Goal: Navigation & Orientation: Find specific page/section

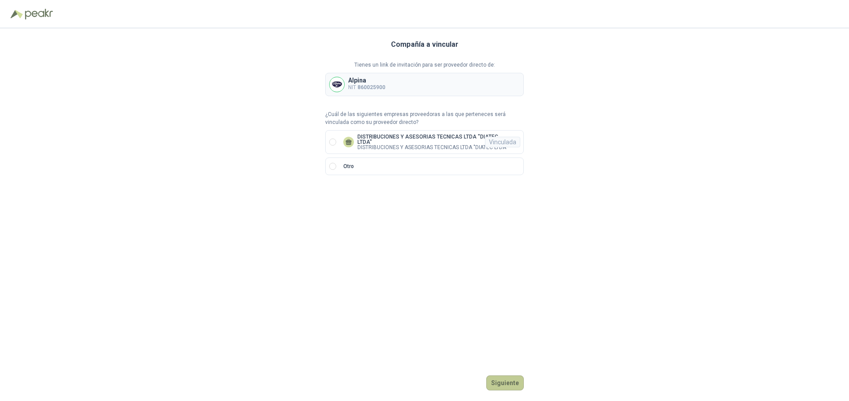
click at [508, 380] on button "Siguiente" at bounding box center [504, 382] width 37 height 15
click at [507, 382] on button "Siguiente" at bounding box center [504, 382] width 37 height 15
click at [503, 138] on div "Vinculada" at bounding box center [502, 142] width 35 height 11
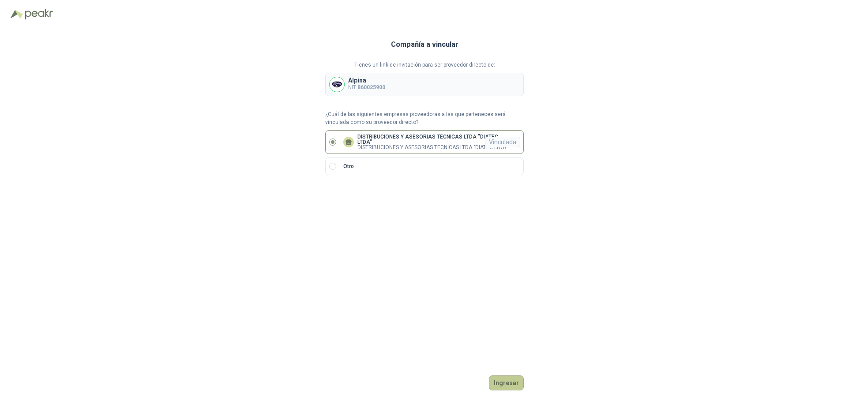
click at [503, 382] on button "Ingresar" at bounding box center [506, 382] width 35 height 15
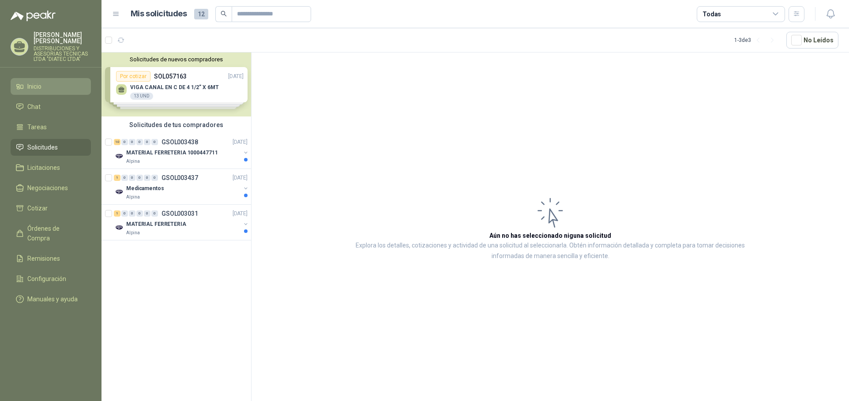
click at [37, 86] on span "Inicio" at bounding box center [34, 87] width 14 height 10
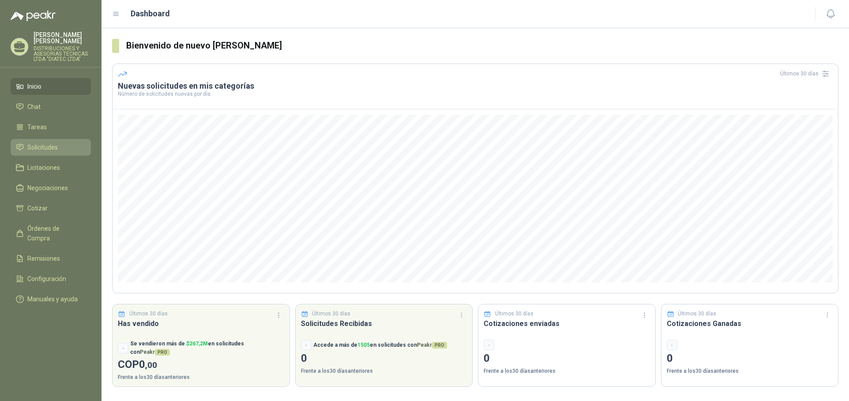
click at [39, 147] on span "Solicitudes" at bounding box center [42, 147] width 30 height 10
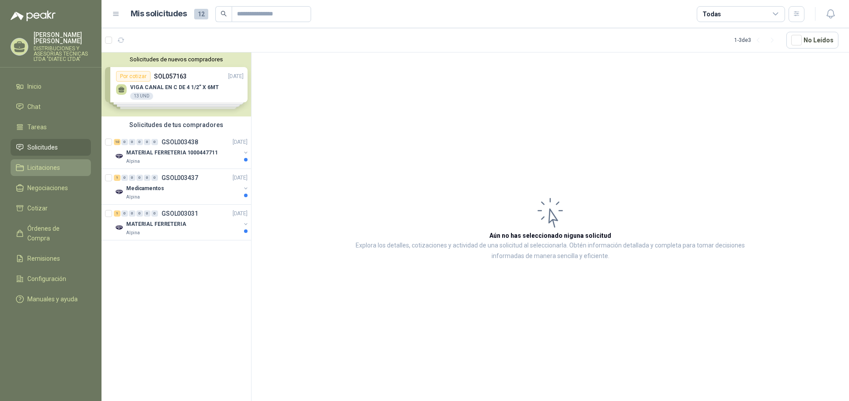
click at [41, 165] on span "Licitaciones" at bounding box center [43, 168] width 33 height 10
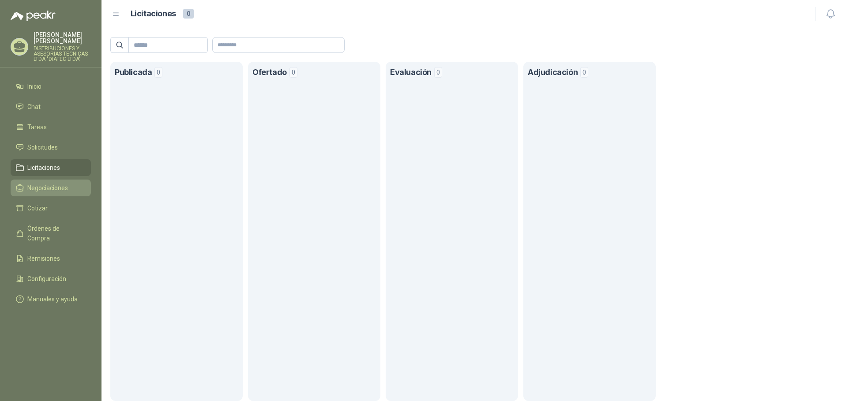
click at [44, 185] on span "Negociaciones" at bounding box center [47, 188] width 41 height 10
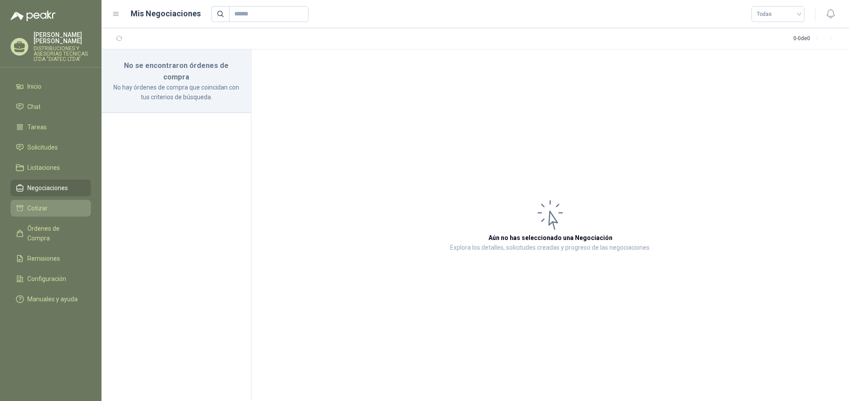
click at [44, 207] on span "Cotizar" at bounding box center [37, 208] width 20 height 10
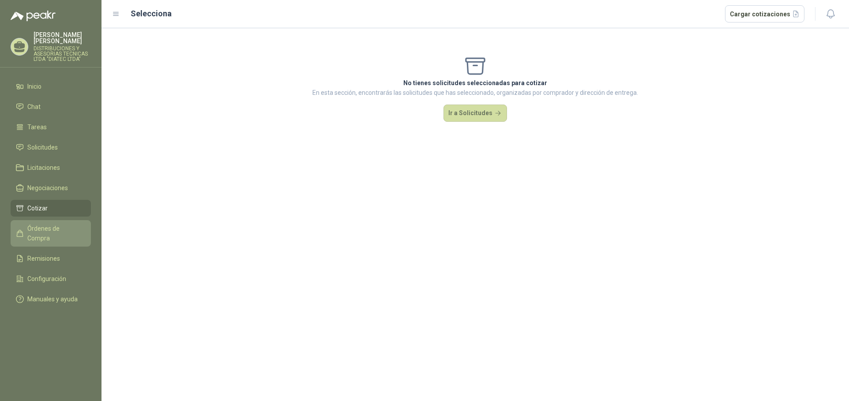
click at [45, 224] on span "Órdenes de Compra" at bounding box center [54, 233] width 55 height 19
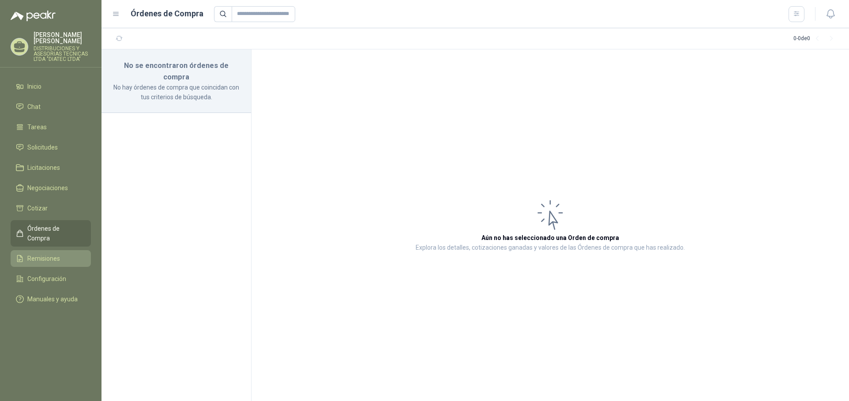
click at [46, 254] on span "Remisiones" at bounding box center [43, 259] width 33 height 10
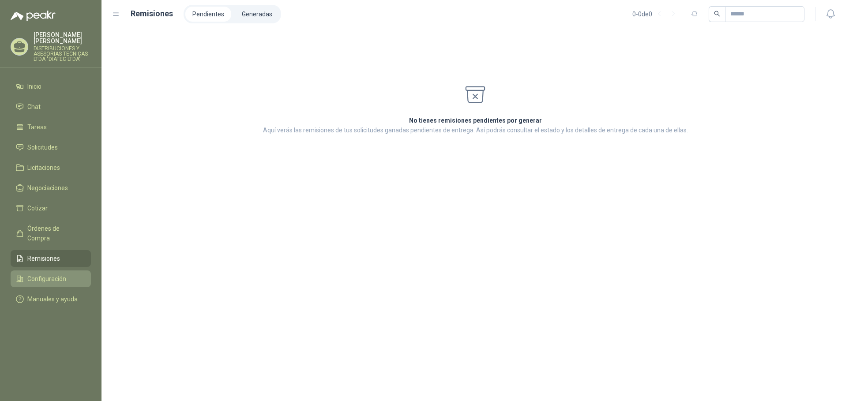
click at [41, 274] on span "Configuración" at bounding box center [46, 279] width 39 height 10
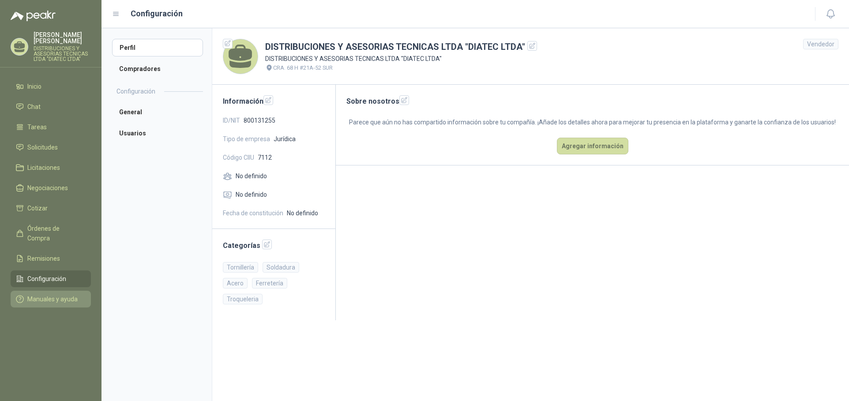
click at [35, 294] on span "Manuales y ayuda" at bounding box center [52, 299] width 50 height 10
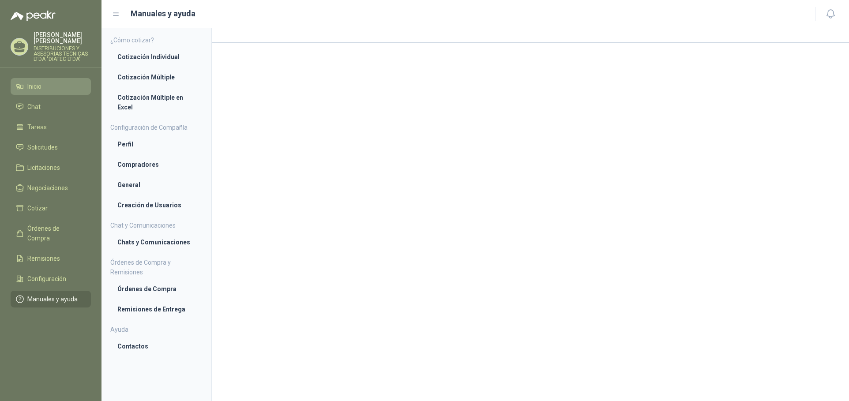
click at [41, 87] on span "Inicio" at bounding box center [34, 87] width 14 height 10
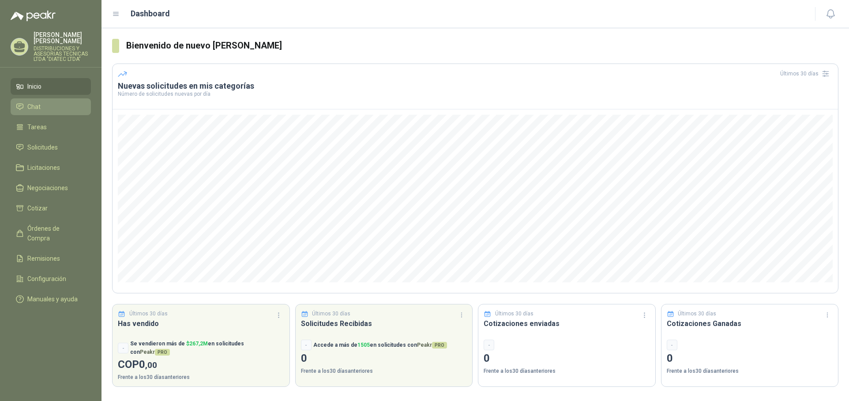
click at [37, 107] on span "Chat" at bounding box center [33, 107] width 13 height 10
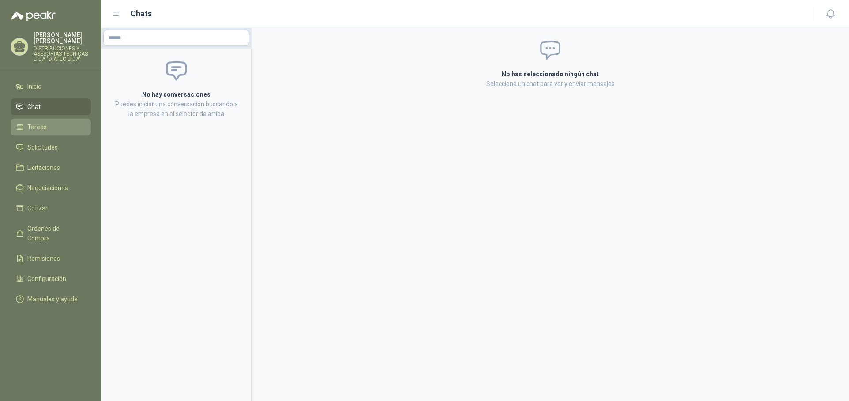
click at [40, 124] on span "Tareas" at bounding box center [36, 127] width 19 height 10
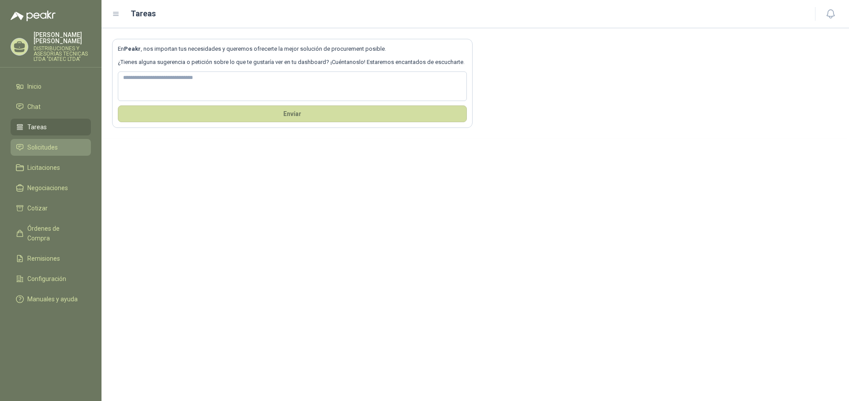
click at [54, 146] on span "Solicitudes" at bounding box center [42, 147] width 30 height 10
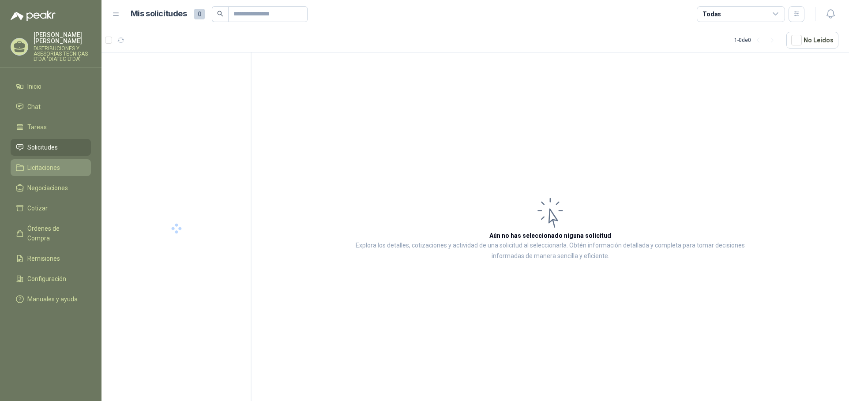
click at [49, 165] on span "Licitaciones" at bounding box center [43, 168] width 33 height 10
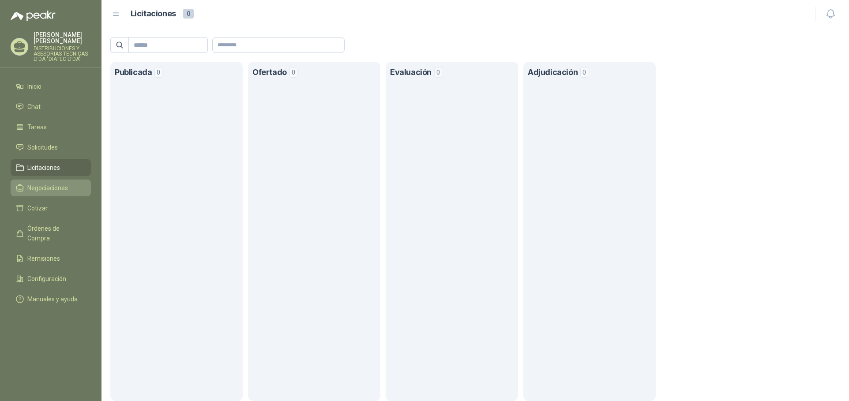
click at [50, 187] on span "Negociaciones" at bounding box center [47, 188] width 41 height 10
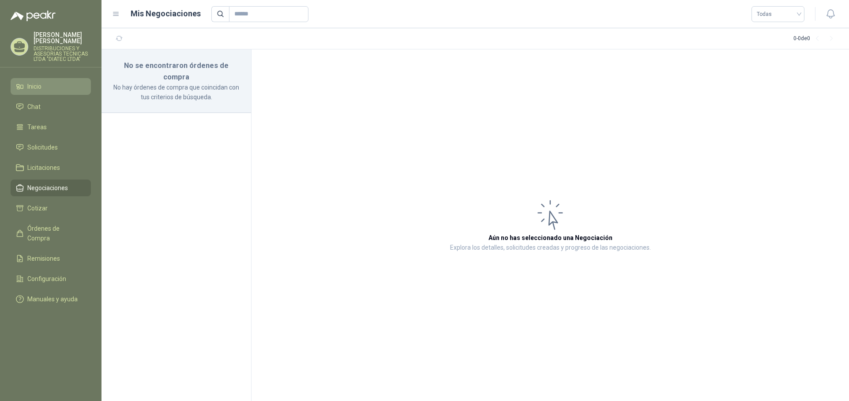
click at [33, 84] on span "Inicio" at bounding box center [34, 87] width 14 height 10
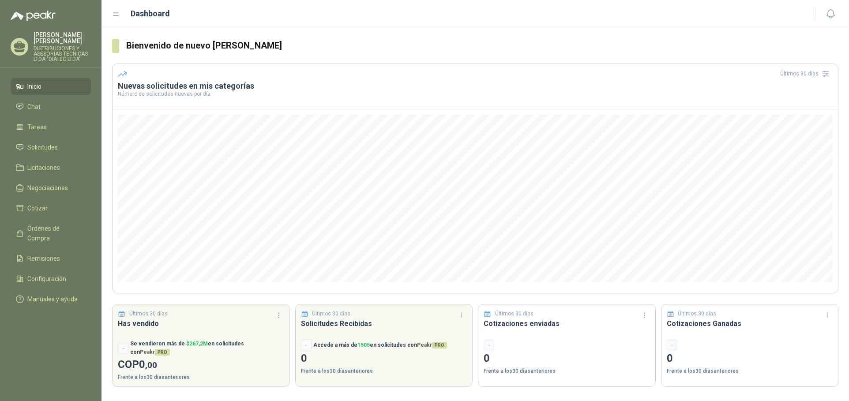
click at [54, 48] on p "DISTRIBUCIONES Y ASESORIAS TECNICAS LTDA "DIATEC LTDA"" at bounding box center [62, 54] width 57 height 16
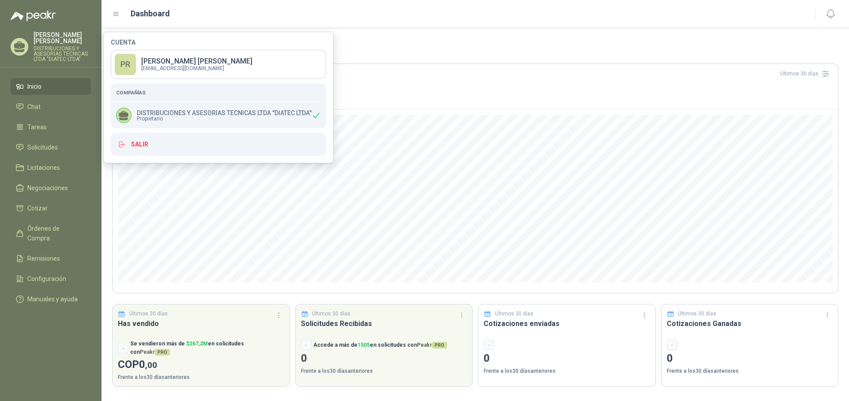
click at [50, 41] on p "[PERSON_NAME]" at bounding box center [62, 38] width 57 height 12
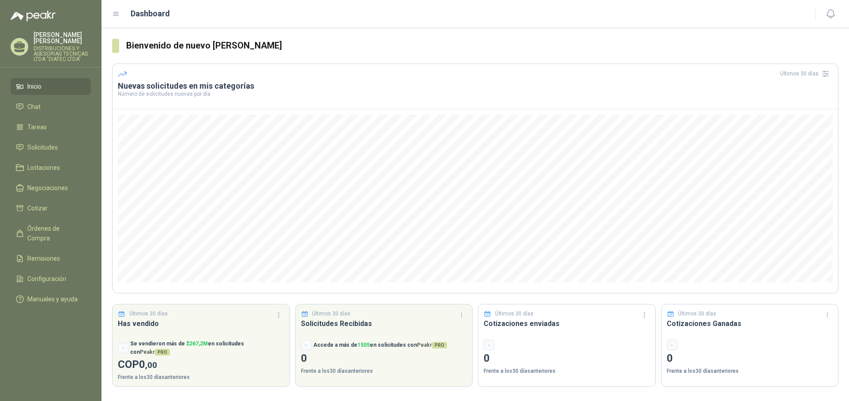
click at [44, 13] on img at bounding box center [33, 16] width 45 height 11
click at [59, 49] on p "DISTRIBUCIONES Y ASESORIAS TECNICAS LTDA "DIATEC LTDA"" at bounding box center [62, 54] width 57 height 16
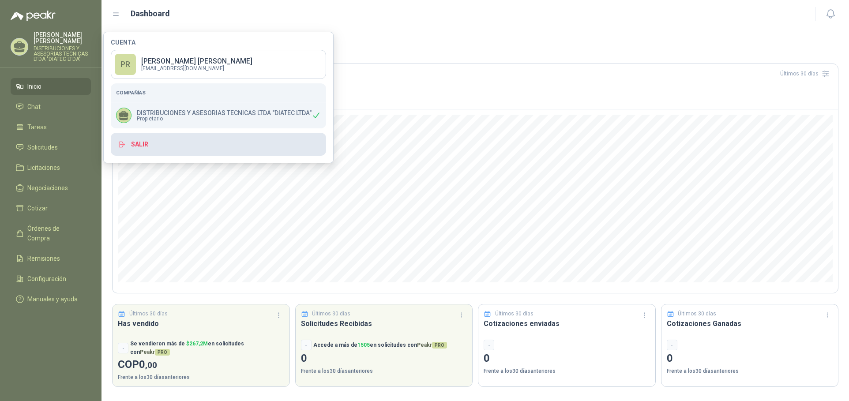
click at [138, 142] on button "Salir" at bounding box center [218, 144] width 215 height 23
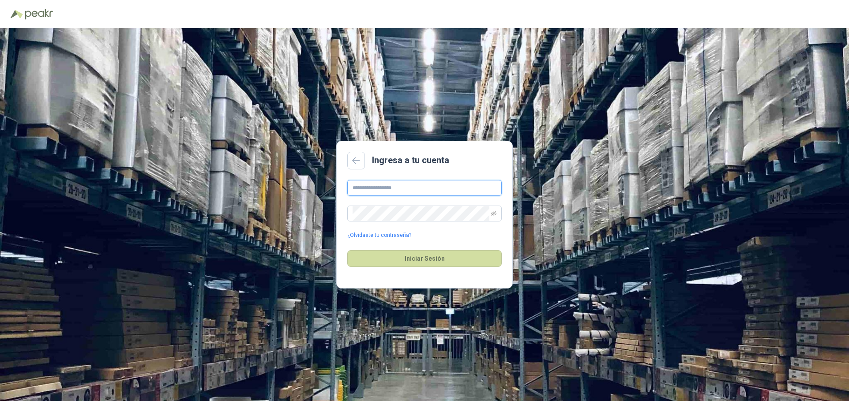
click at [370, 184] on input "text" at bounding box center [424, 188] width 154 height 16
type input "**********"
click at [357, 158] on icon at bounding box center [356, 160] width 8 height 7
